Goal: Information Seeking & Learning: Learn about a topic

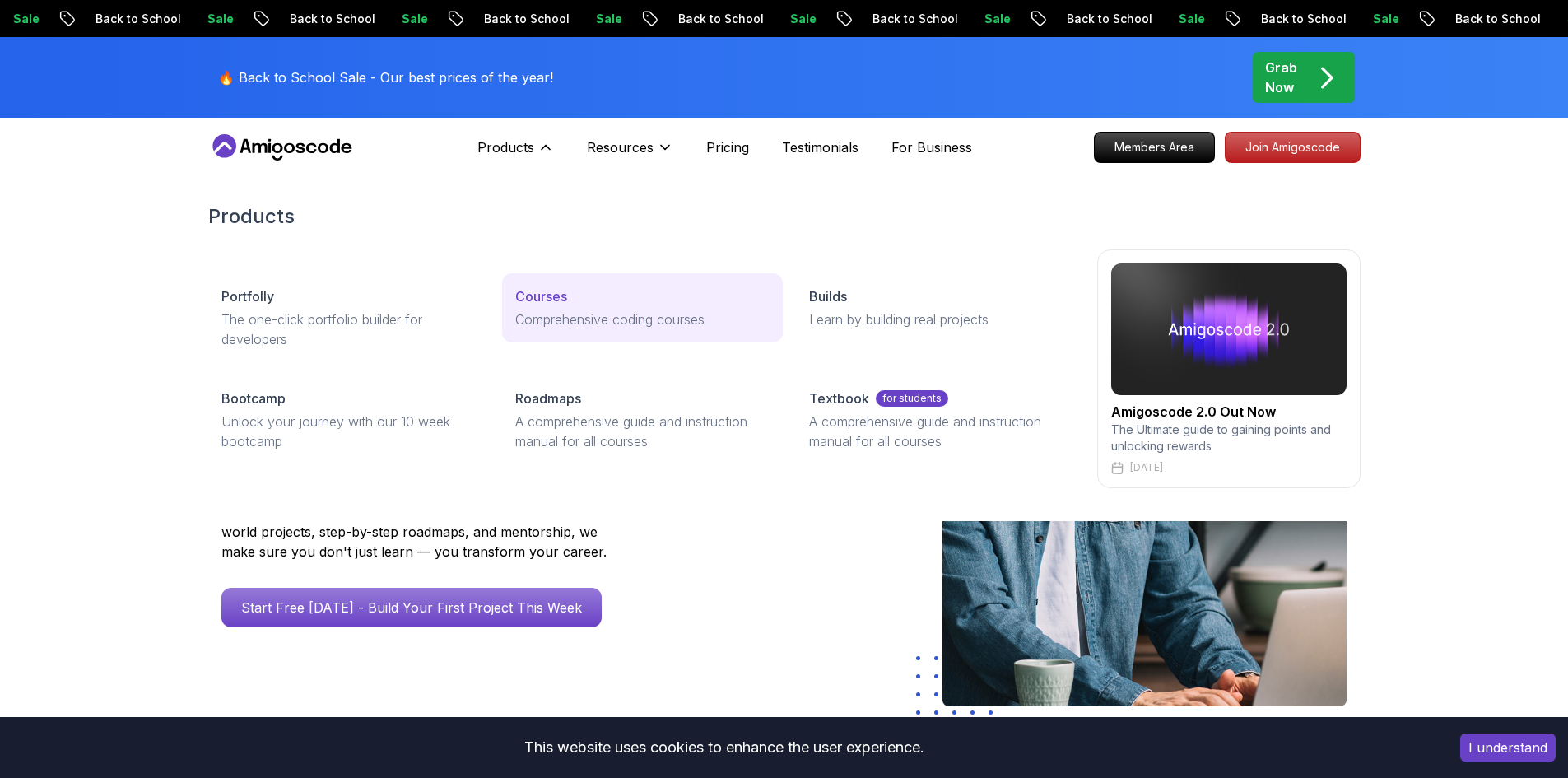
click at [565, 294] on p "Courses" at bounding box center [541, 296] width 52 height 20
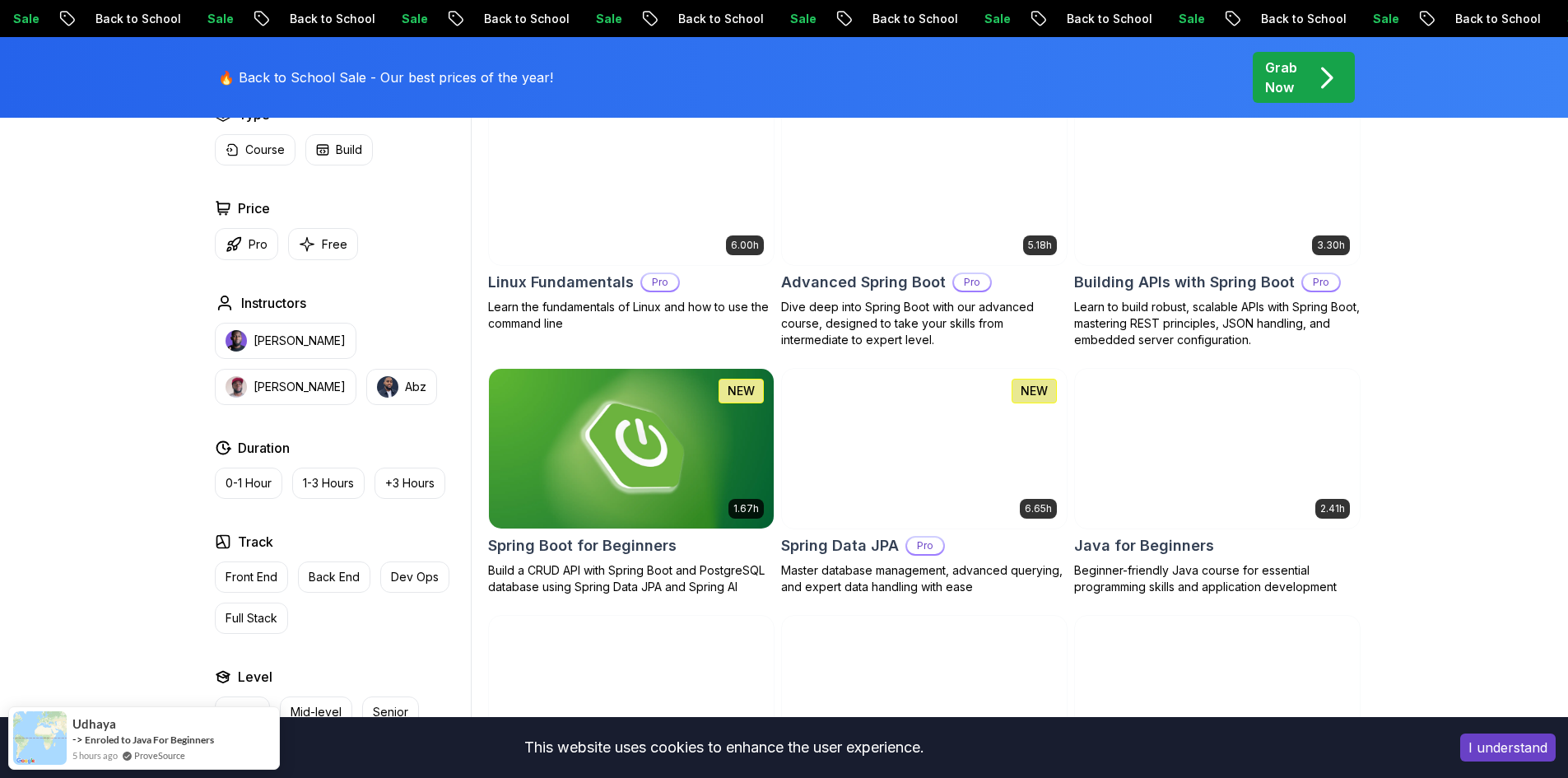
scroll to position [577, 0]
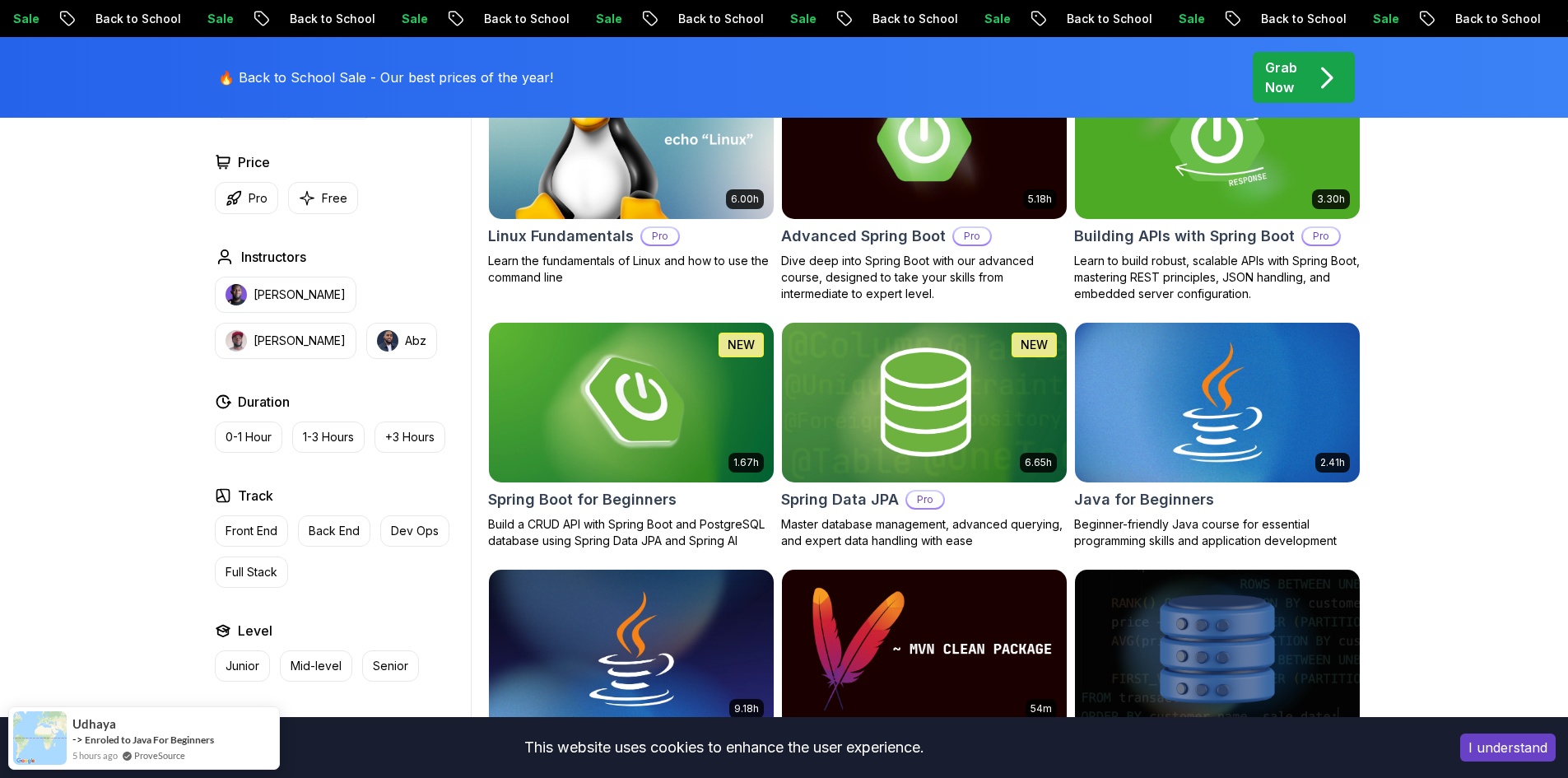
click at [1184, 511] on div "2.41h Java for Beginners Beginner-friendly Java course for essential programmin…" at bounding box center [1216, 436] width 286 height 227
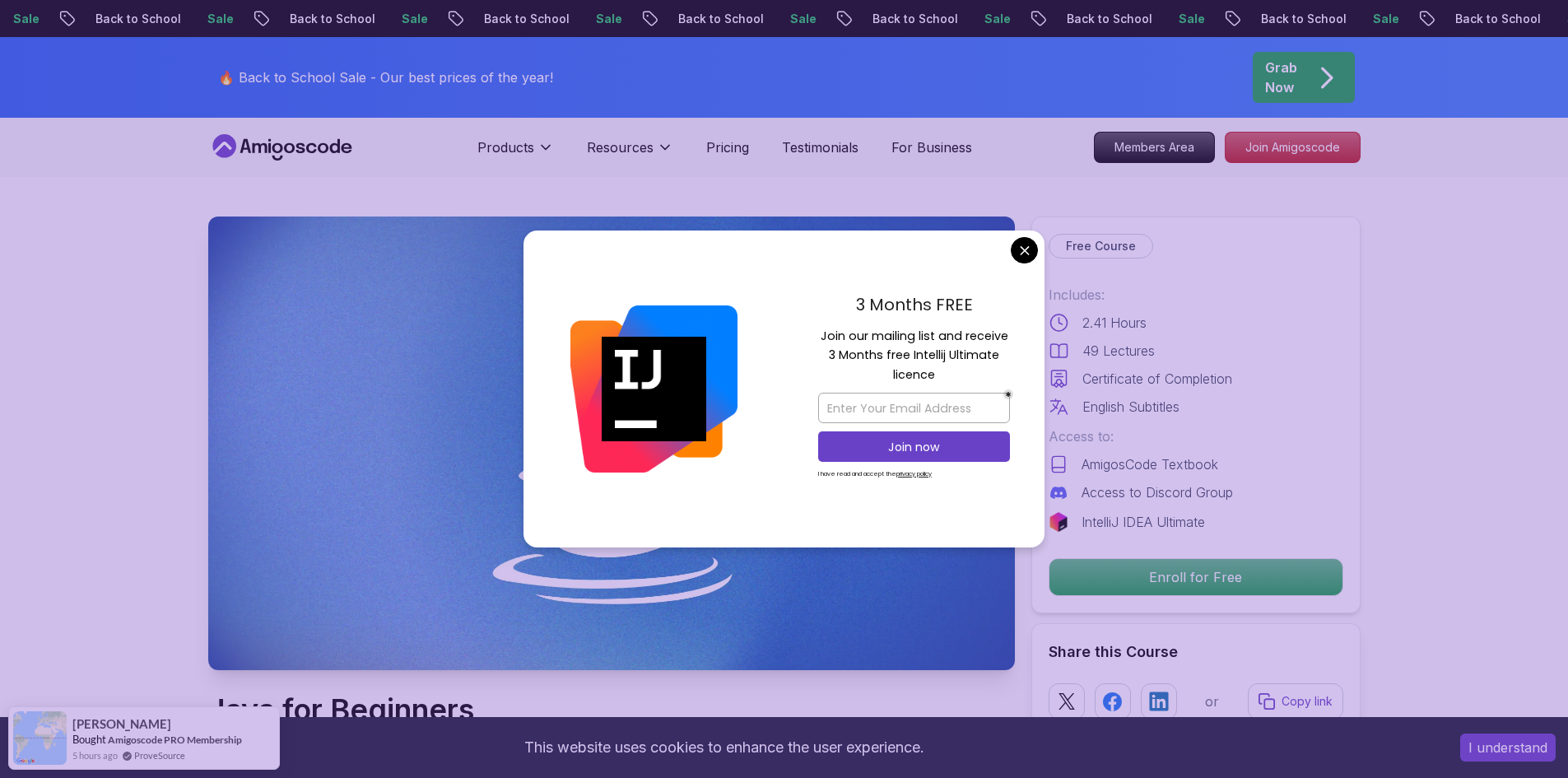
click at [1049, 242] on p "Free Course" at bounding box center [1101, 246] width 105 height 24
click at [1038, 246] on div "3 Months FREE Join our mailing list and receive 3 Months free Intellij Ultimate…" at bounding box center [914, 389] width 261 height 318
